Goal: Task Accomplishment & Management: Use online tool/utility

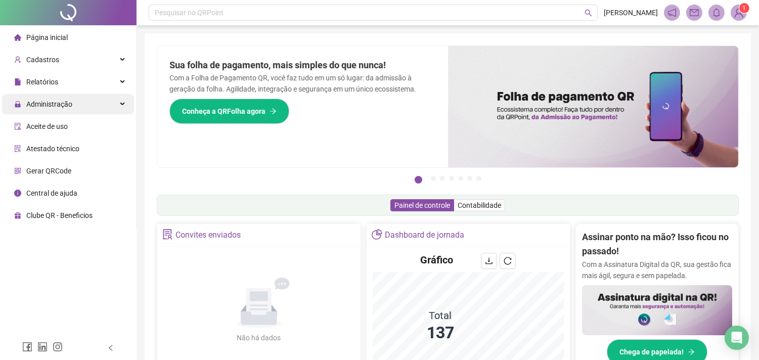
click at [89, 108] on div "Administração" at bounding box center [68, 104] width 132 height 20
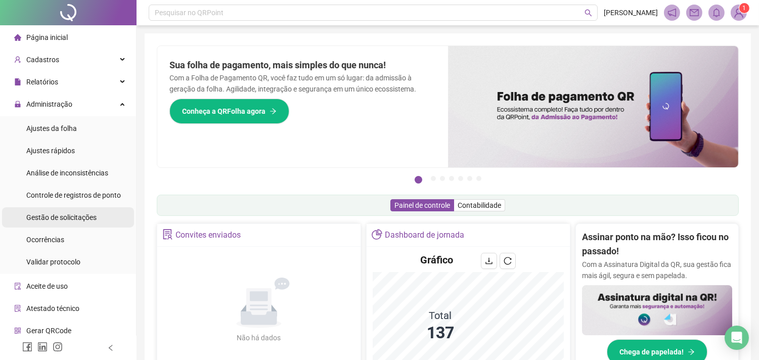
click at [82, 216] on span "Gestão de solicitações" at bounding box center [61, 217] width 70 height 8
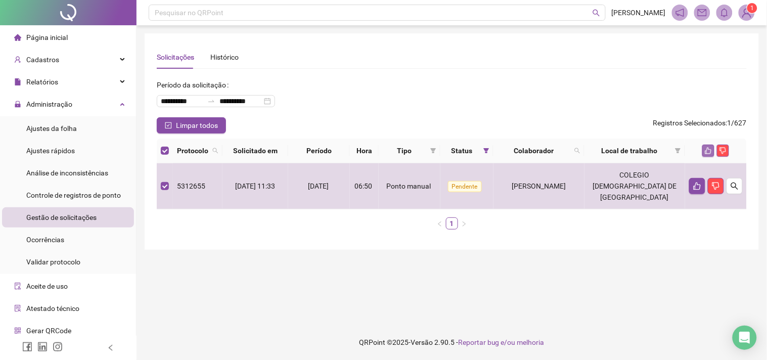
click at [709, 149] on icon "like" at bounding box center [708, 150] width 7 height 7
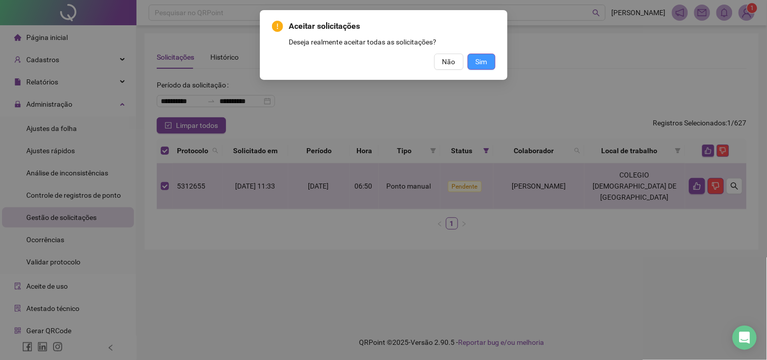
click at [487, 66] on span "Sim" at bounding box center [482, 61] width 12 height 11
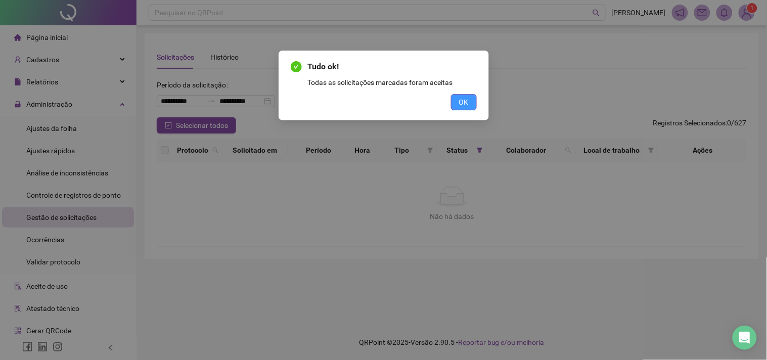
click at [461, 99] on span "OK" at bounding box center [464, 102] width 10 height 11
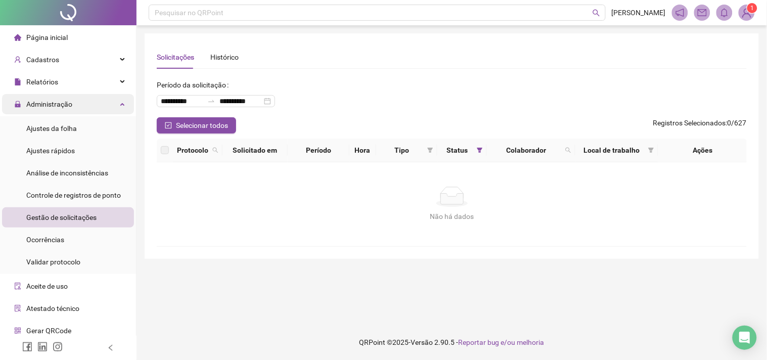
click at [68, 106] on span "Administração" at bounding box center [49, 104] width 46 height 8
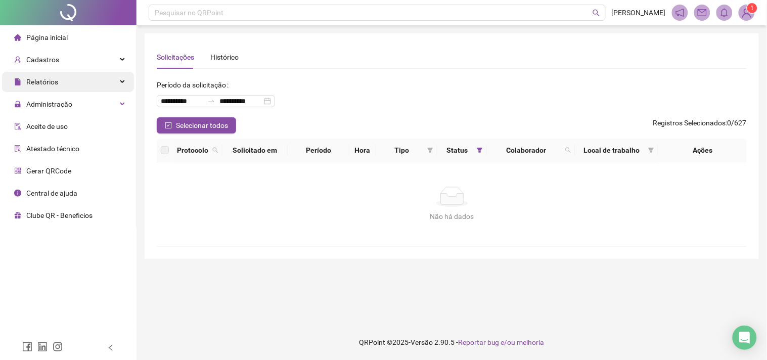
click at [66, 89] on div "Relatórios" at bounding box center [68, 82] width 132 height 20
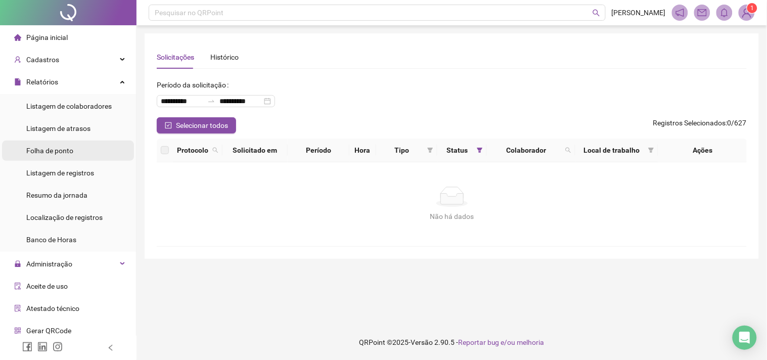
click at [65, 148] on span "Folha de ponto" at bounding box center [49, 151] width 47 height 8
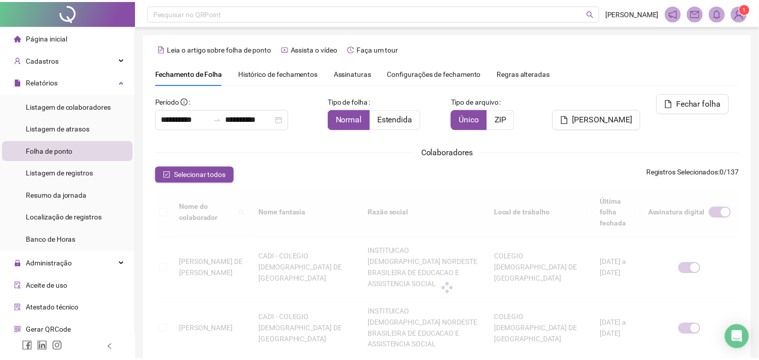
scroll to position [27, 0]
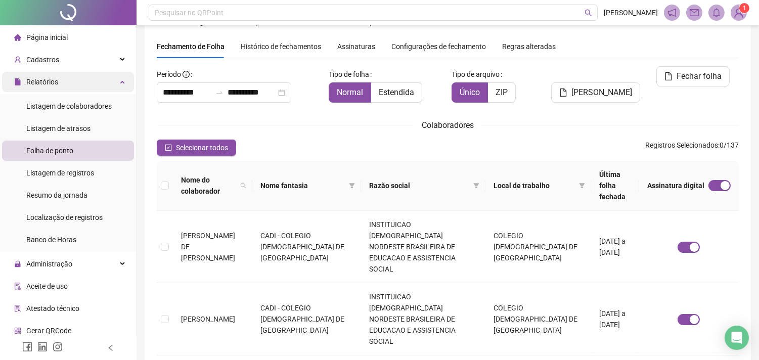
click at [61, 86] on div "Relatórios" at bounding box center [68, 82] width 132 height 20
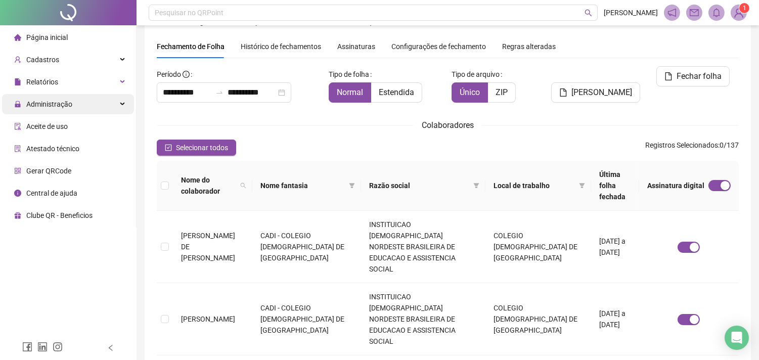
click at [66, 101] on span "Administração" at bounding box center [49, 104] width 46 height 8
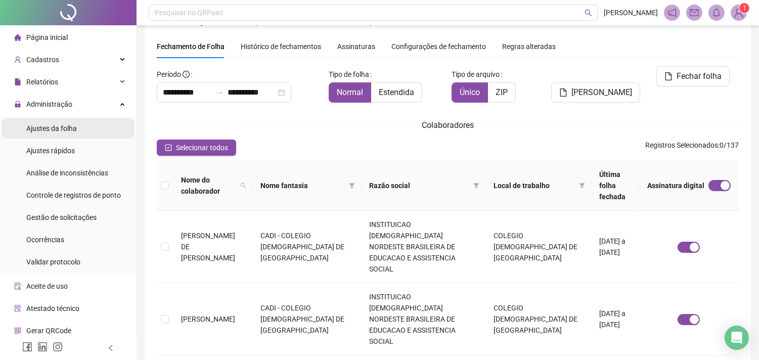
click at [67, 129] on span "Ajustes da folha" at bounding box center [51, 128] width 51 height 8
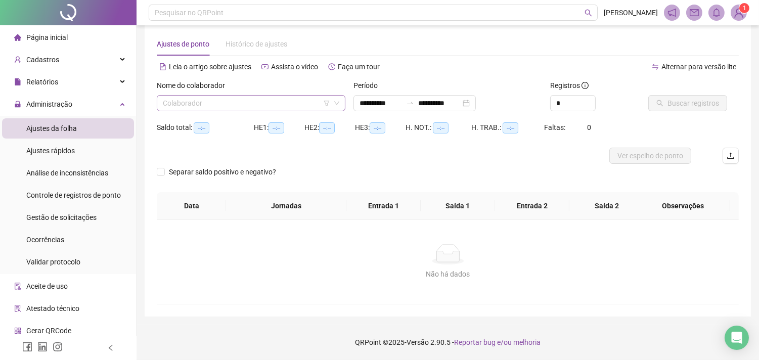
scroll to position [13, 0]
type input "**********"
click at [244, 102] on input "search" at bounding box center [246, 103] width 167 height 15
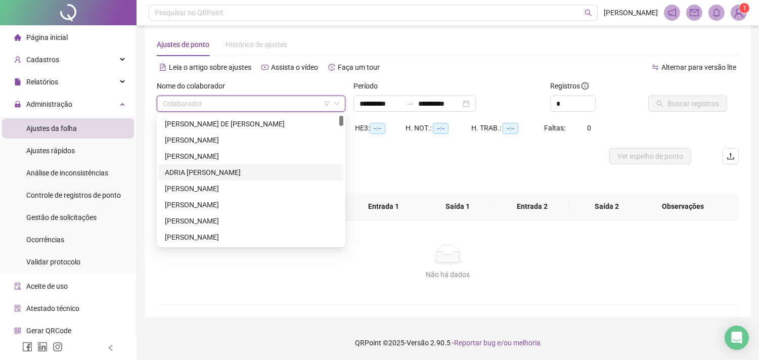
click at [234, 170] on div "ADRIA [PERSON_NAME]" at bounding box center [251, 172] width 172 height 11
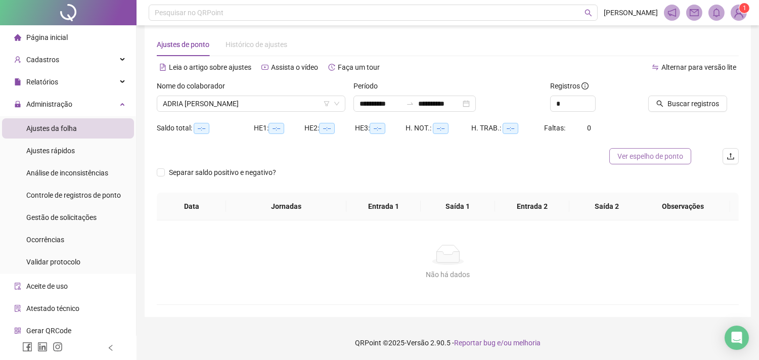
click at [679, 155] on span "Ver espelho de ponto" at bounding box center [651, 156] width 66 height 11
click at [671, 100] on span "Buscar registros" at bounding box center [694, 103] width 52 height 11
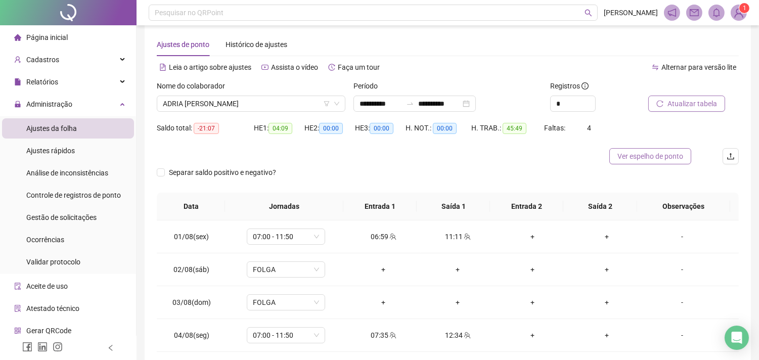
click at [651, 154] on span "Ver espelho de ponto" at bounding box center [651, 156] width 66 height 11
click at [218, 104] on span "ADRIA [PERSON_NAME]" at bounding box center [251, 103] width 177 height 15
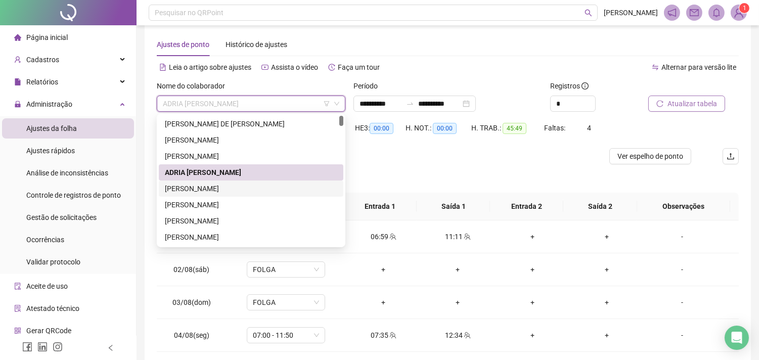
click at [188, 185] on div "[PERSON_NAME]" at bounding box center [251, 188] width 172 height 11
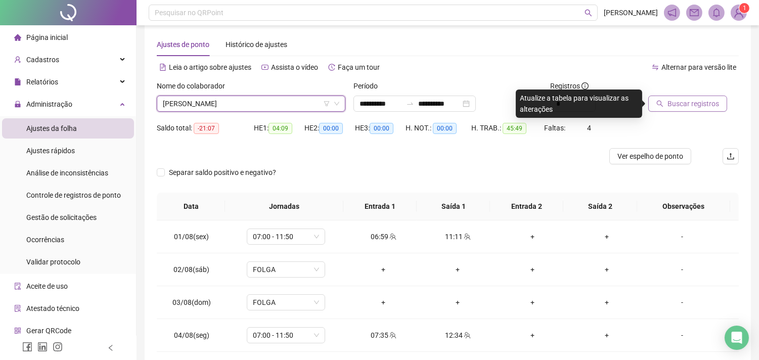
click at [678, 103] on span "Buscar registros" at bounding box center [694, 103] width 52 height 11
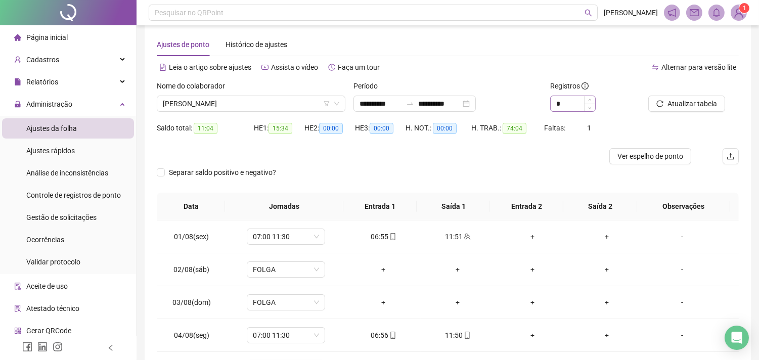
drag, startPoint x: 667, startPoint y: 153, endPoint x: 562, endPoint y: 95, distance: 119.5
click at [666, 154] on span "Ver espelho de ponto" at bounding box center [651, 156] width 66 height 11
click at [625, 152] on span "Ver espelho de ponto" at bounding box center [651, 156] width 66 height 11
